Goal: Transaction & Acquisition: Purchase product/service

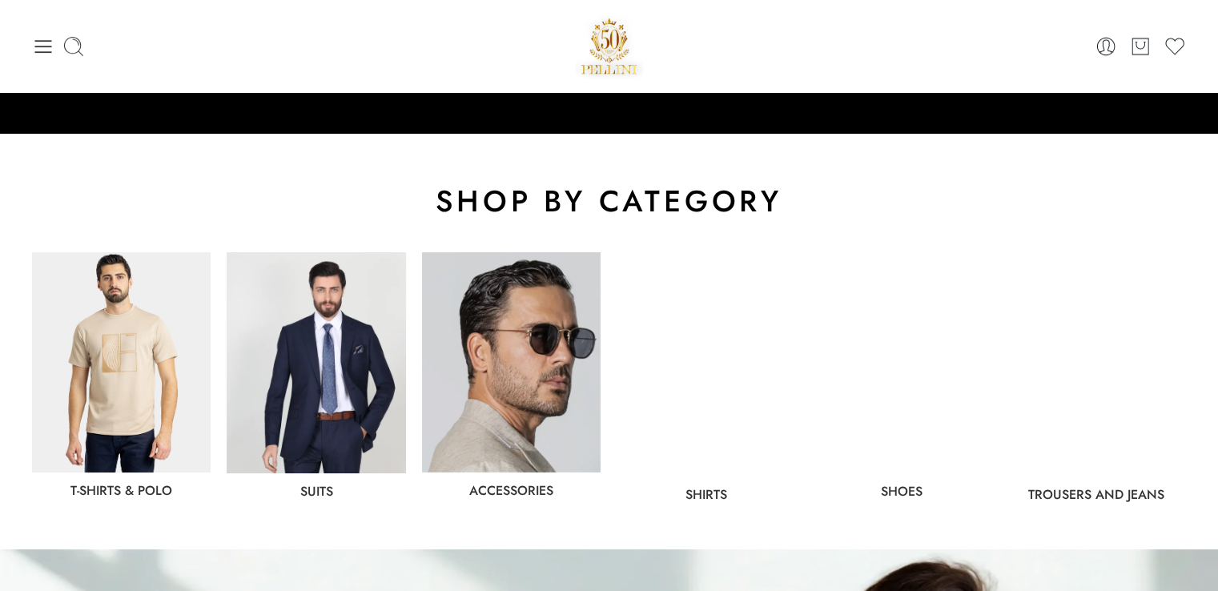
scroll to position [747, 0]
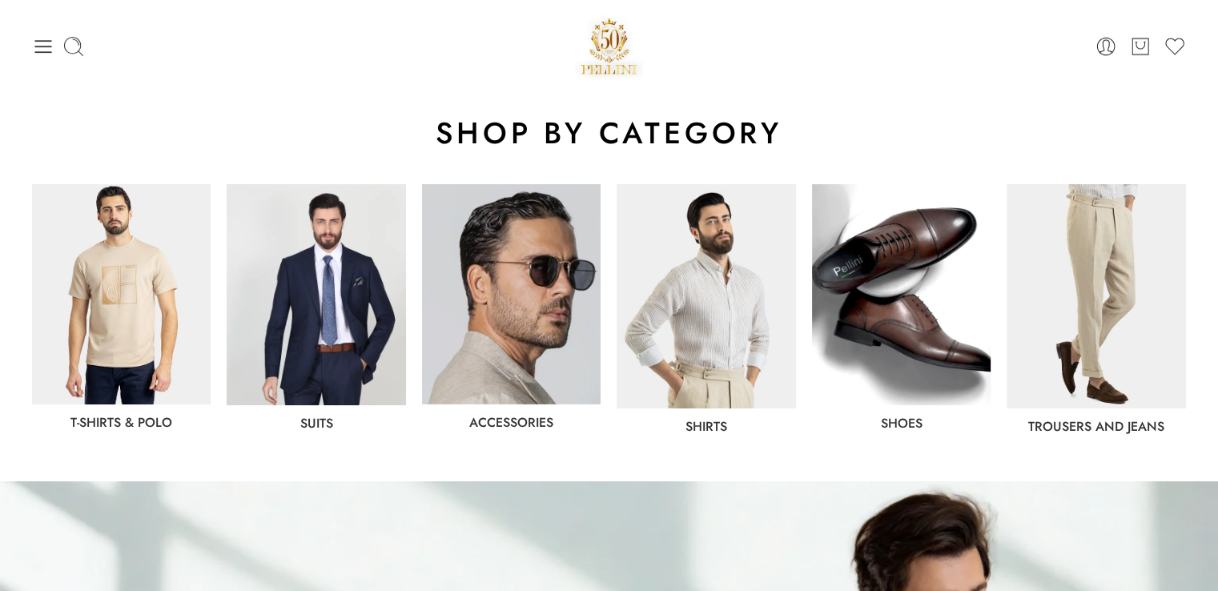
click at [317, 340] on img at bounding box center [316, 294] width 179 height 221
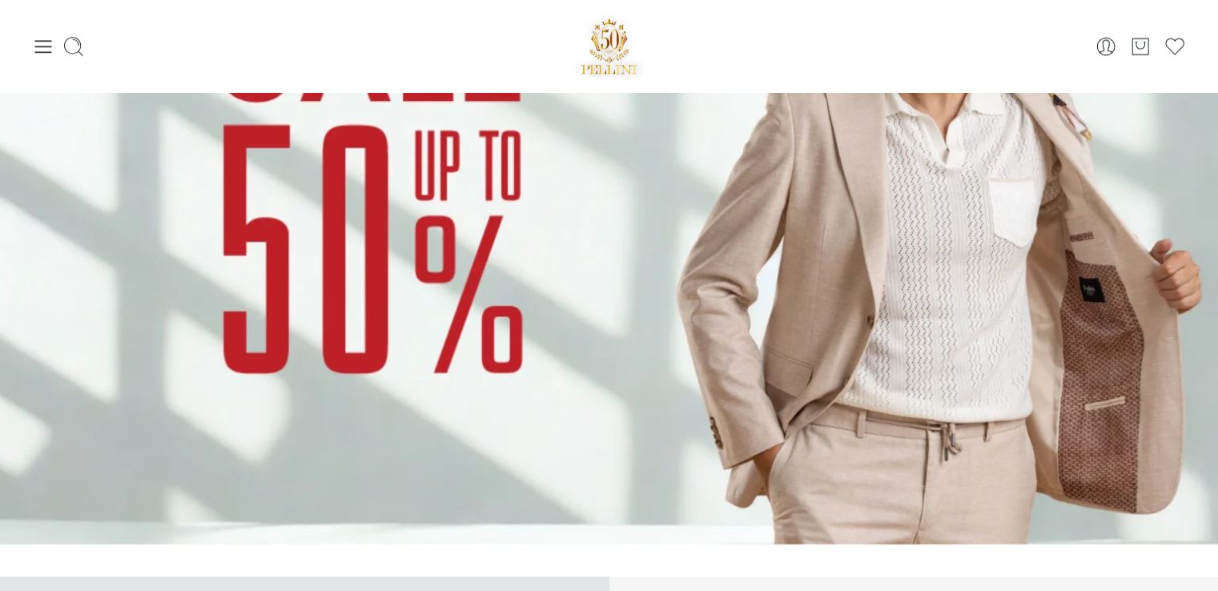
scroll to position [1387, 0]
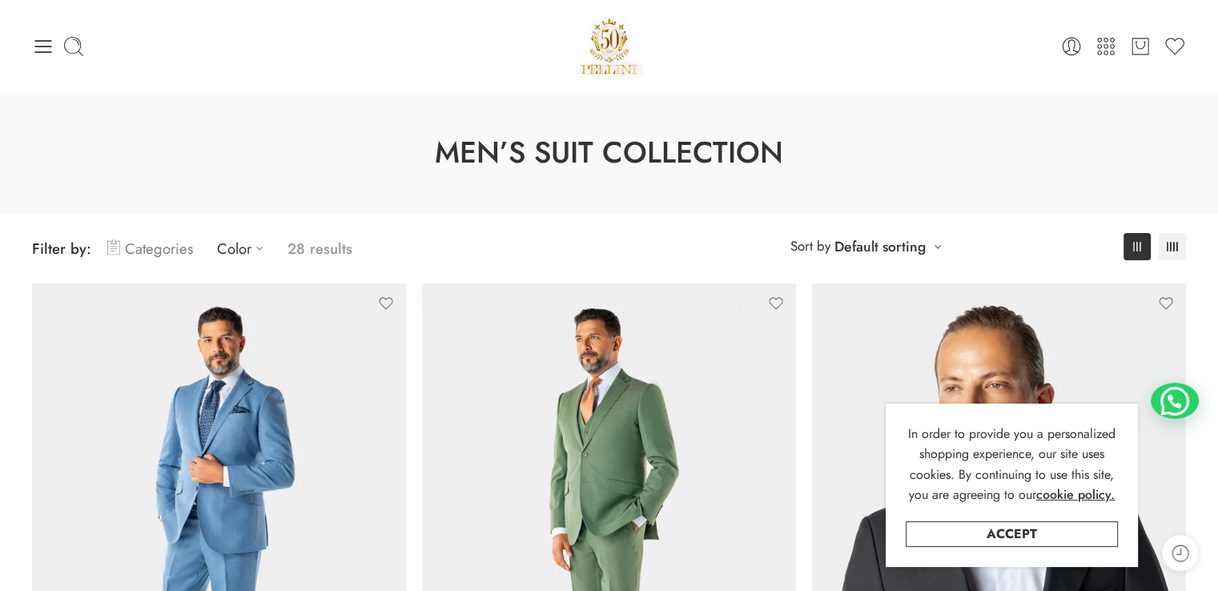
click at [142, 251] on link "Categories" at bounding box center [150, 249] width 86 height 38
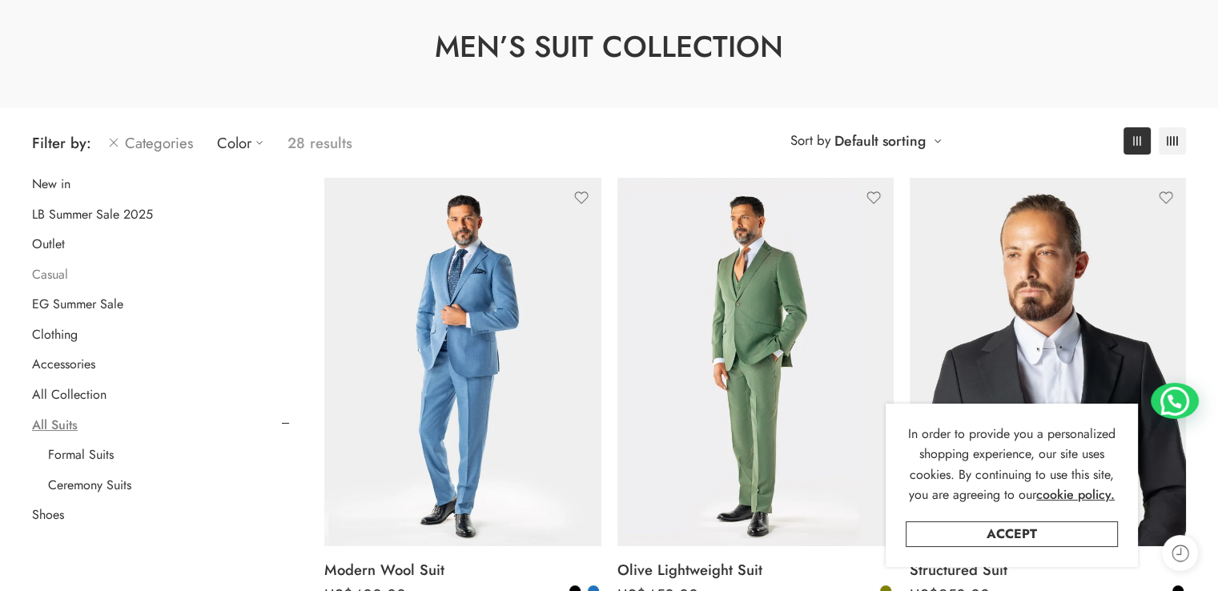
scroll to position [106, 0]
click at [134, 214] on link "LB Summer Sale 2025" at bounding box center [92, 214] width 121 height 16
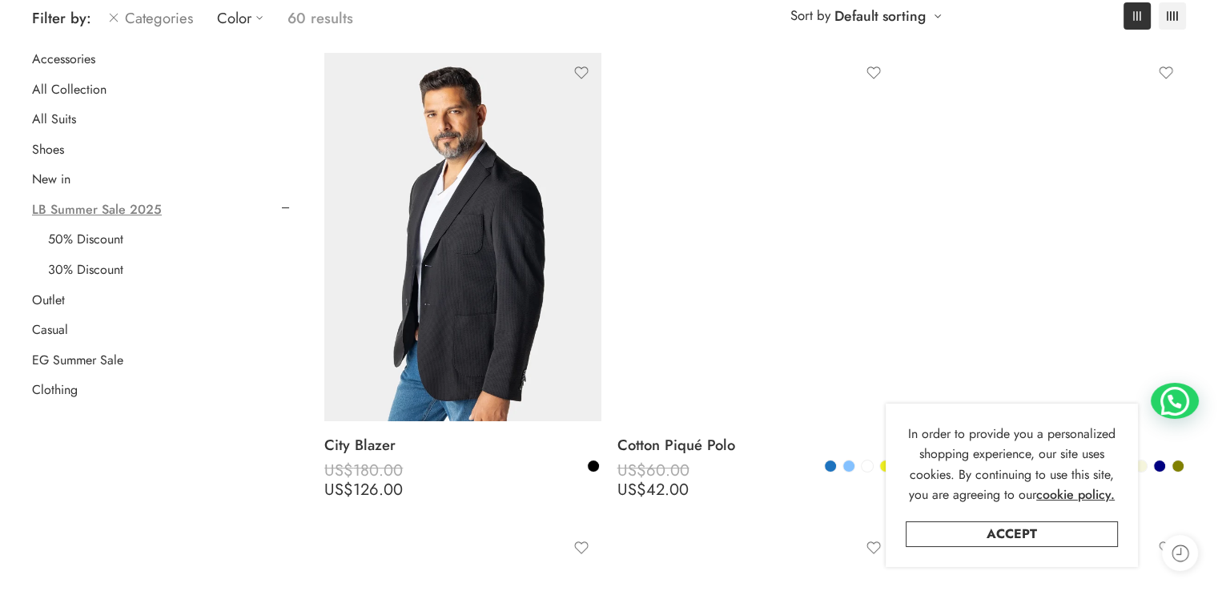
scroll to position [232, 0]
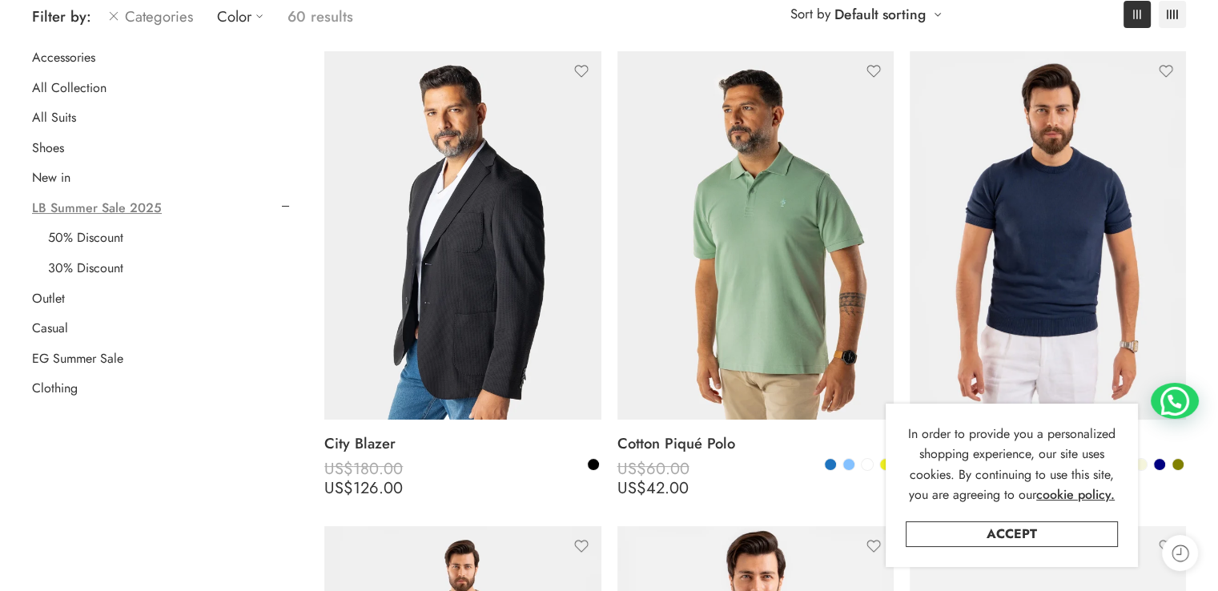
click at [59, 303] on link "Outlet" at bounding box center [48, 299] width 33 height 16
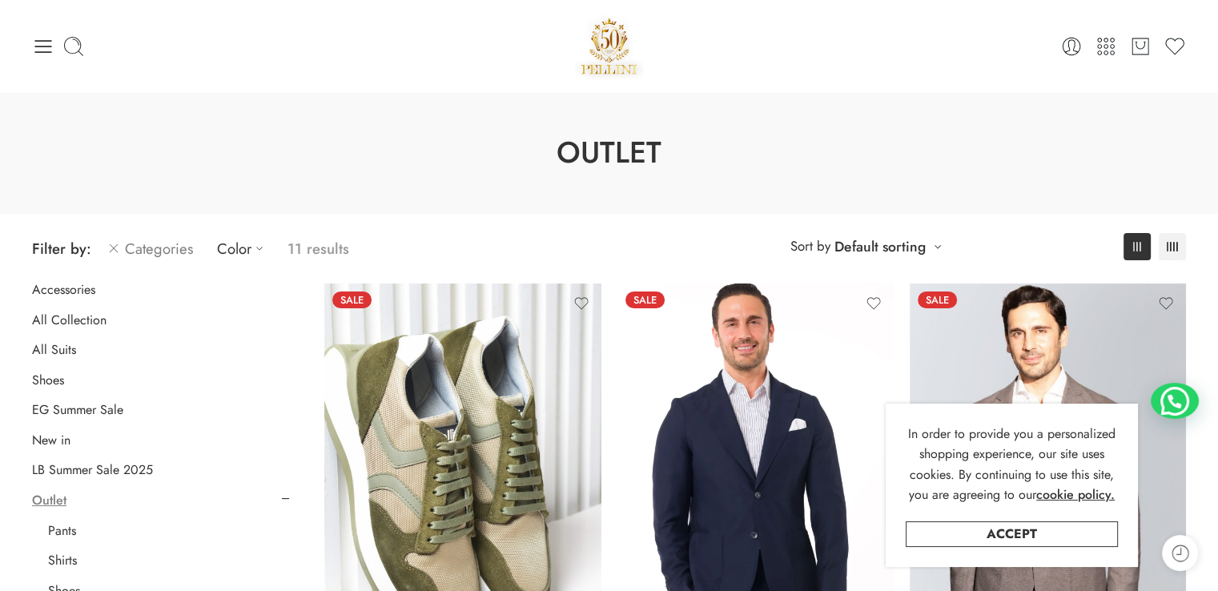
click at [58, 38] on div at bounding box center [224, 46] width 384 height 22
click at [86, 43] on div at bounding box center [224, 46] width 384 height 22
click at [78, 46] on icon at bounding box center [73, 46] width 22 height 22
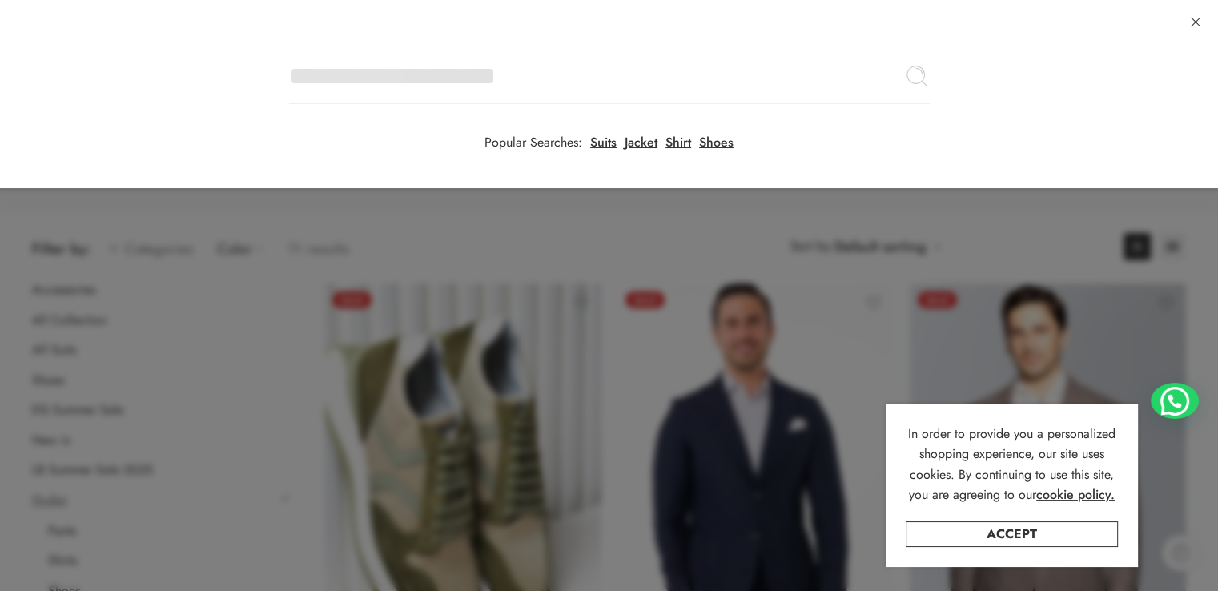
click at [289, 48] on input "Search here" at bounding box center [609, 76] width 640 height 56
type input "*********"
click button "Search" at bounding box center [0, 0] width 0 height 0
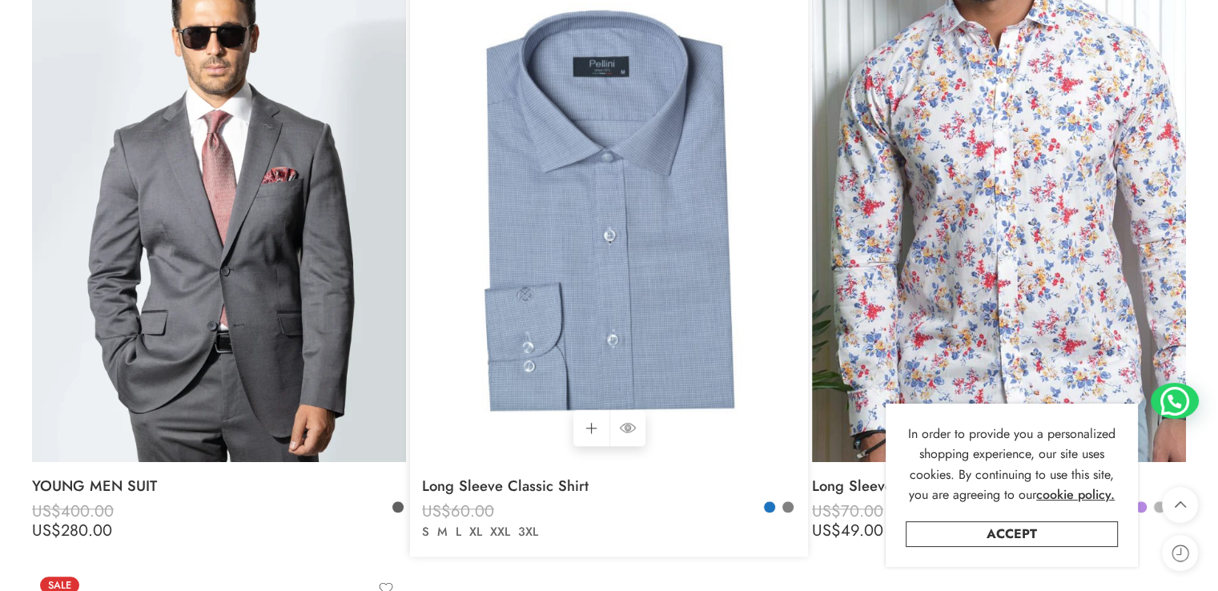
scroll to position [1707, 0]
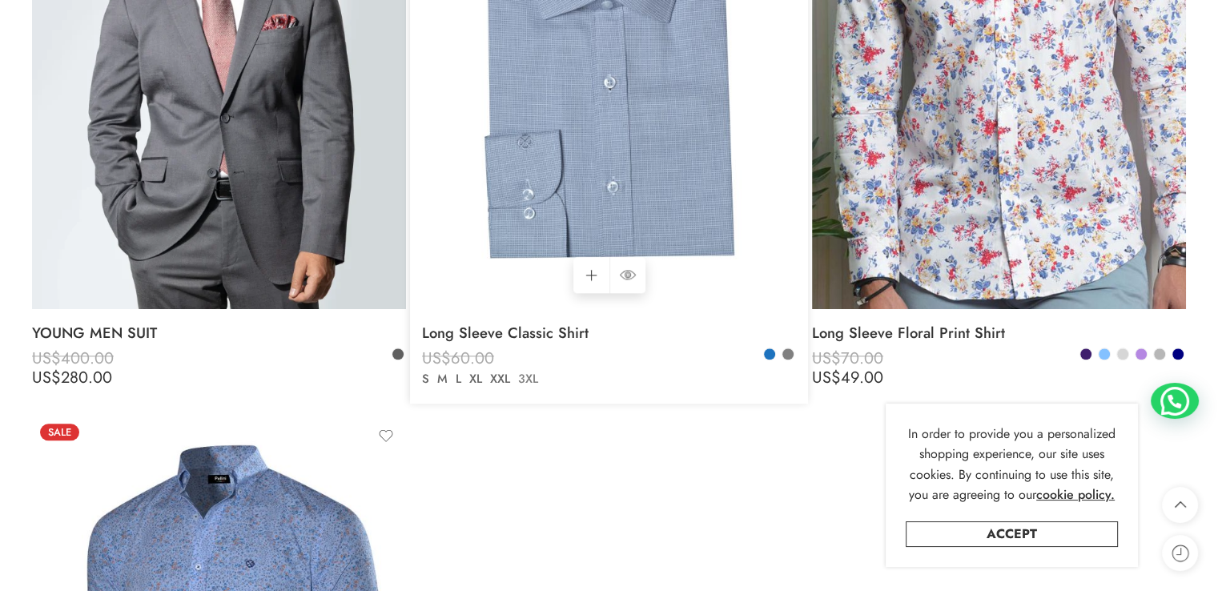
click at [531, 380] on link "3XL" at bounding box center [528, 379] width 28 height 18
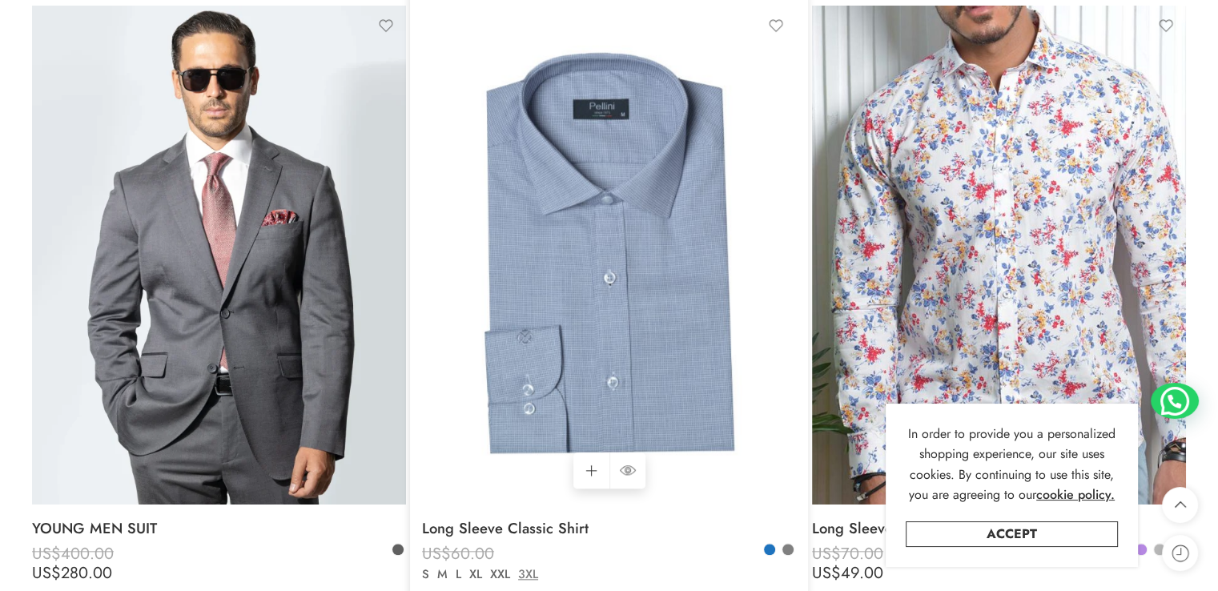
scroll to position [1494, 0]
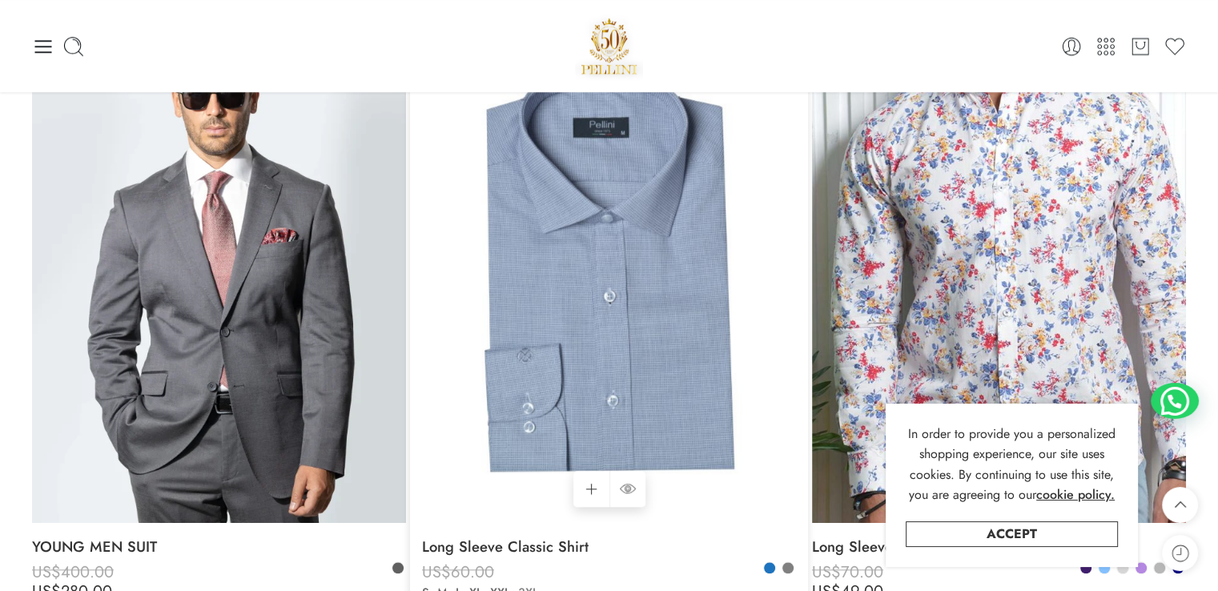
click at [568, 308] on img at bounding box center [609, 273] width 374 height 499
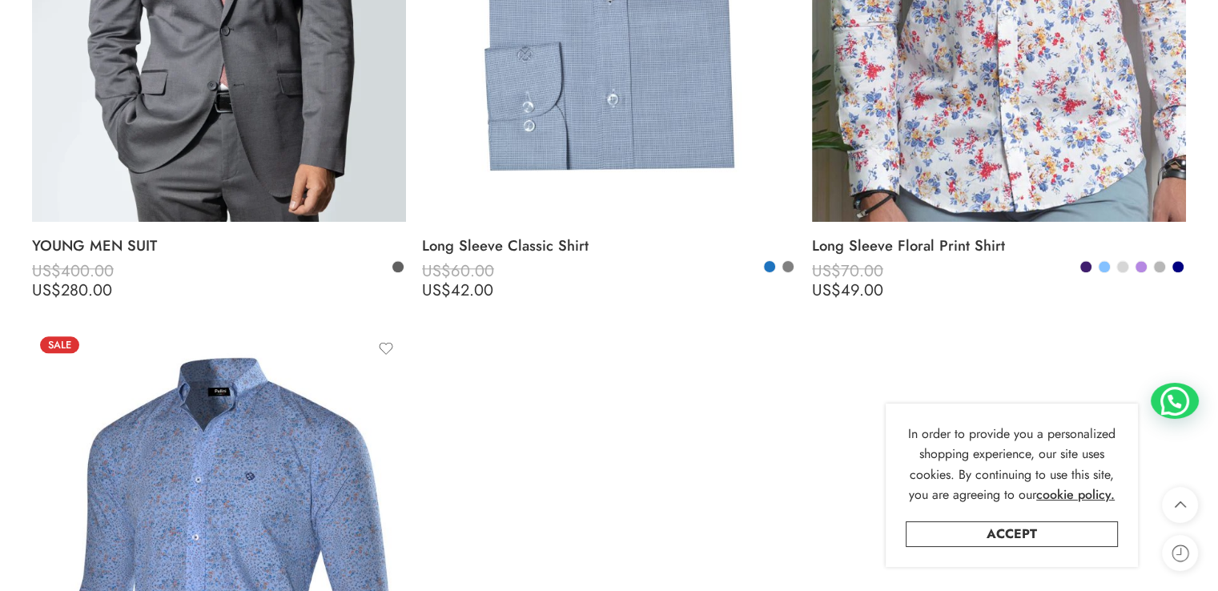
scroll to position [1814, 0]
